Goal: Task Accomplishment & Management: Manage account settings

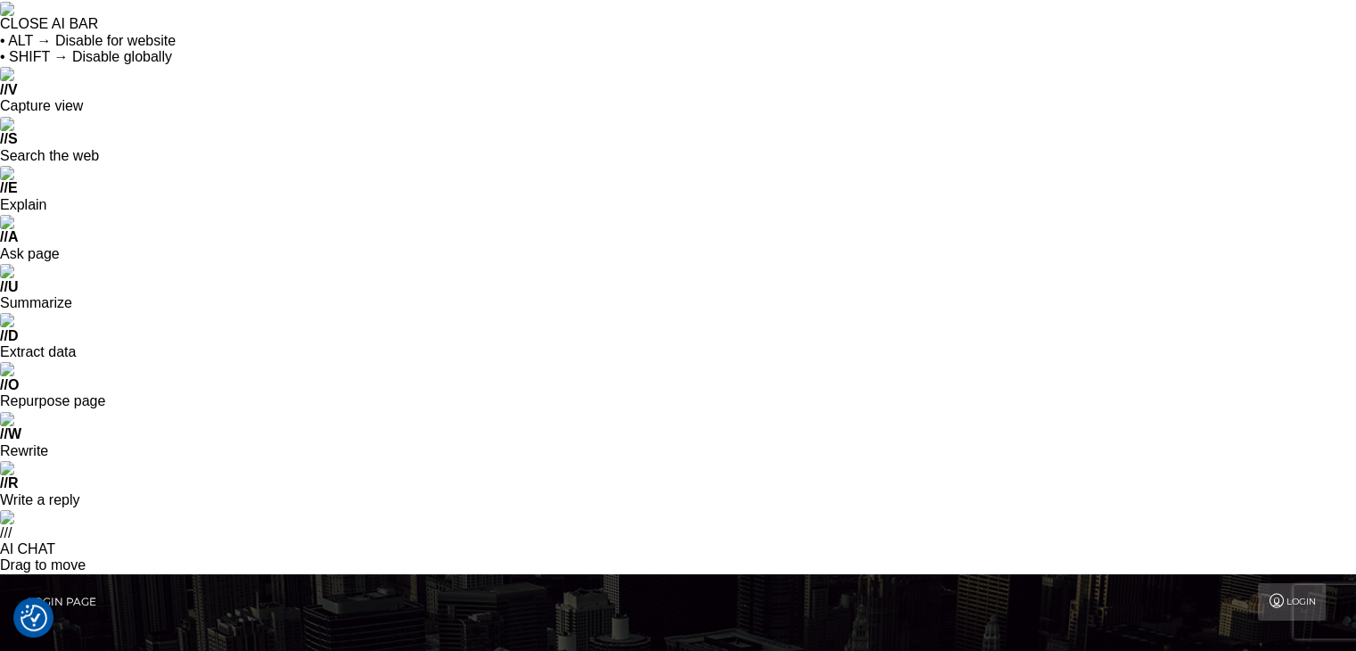
click at [36, 583] on link "Login Page" at bounding box center [62, 601] width 69 height 37
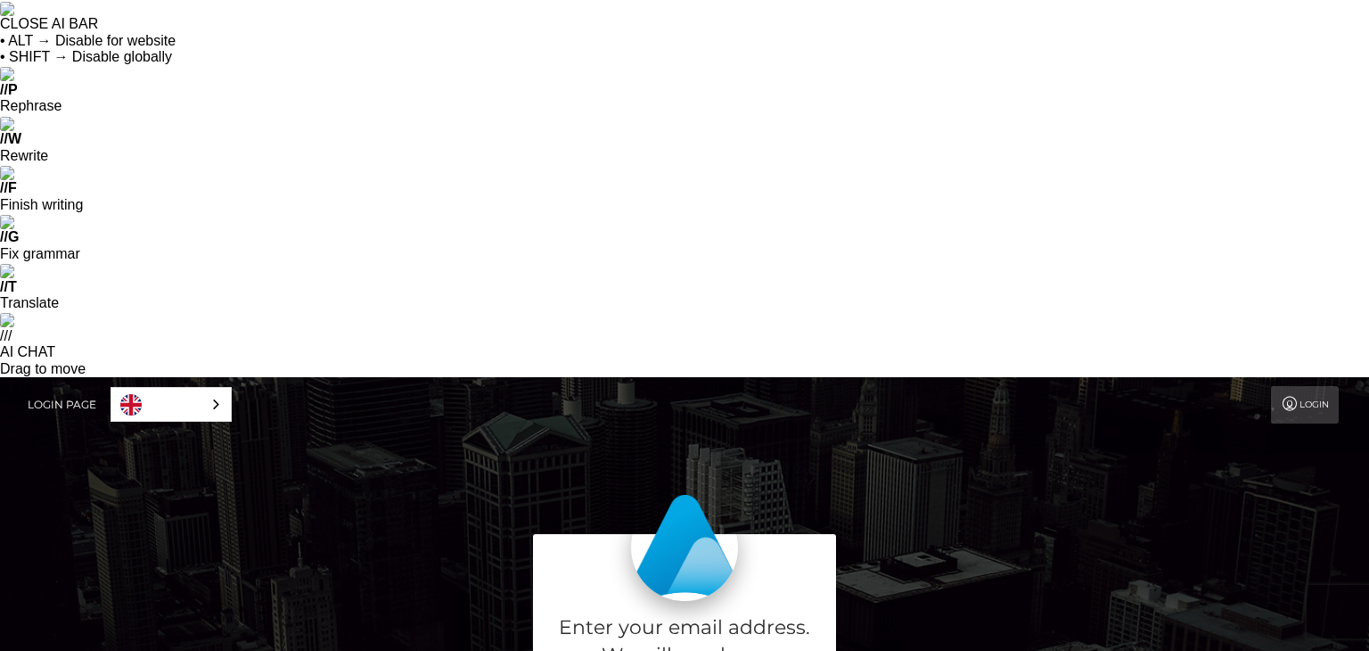
type input "michael.newman4300@gmail.com"
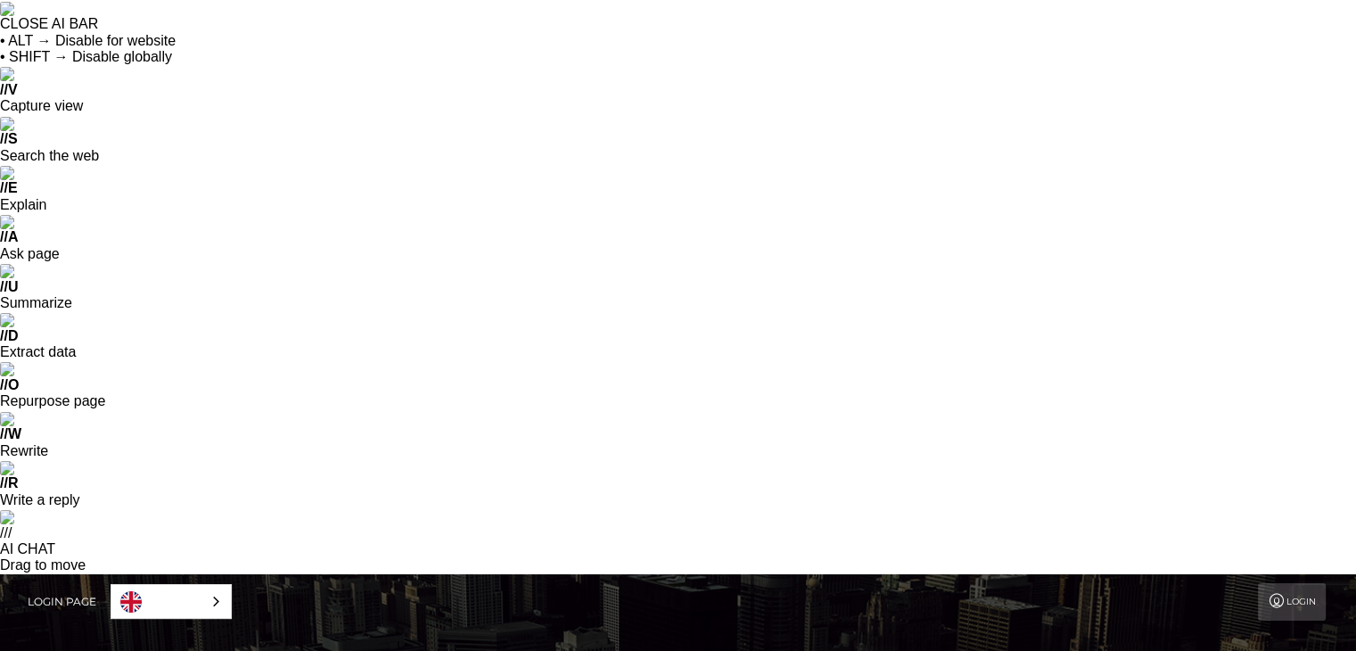
type input "[PERSON_NAME][EMAIL_ADDRESS][DOMAIN_NAME]"
